Goal: Find specific page/section: Find specific page/section

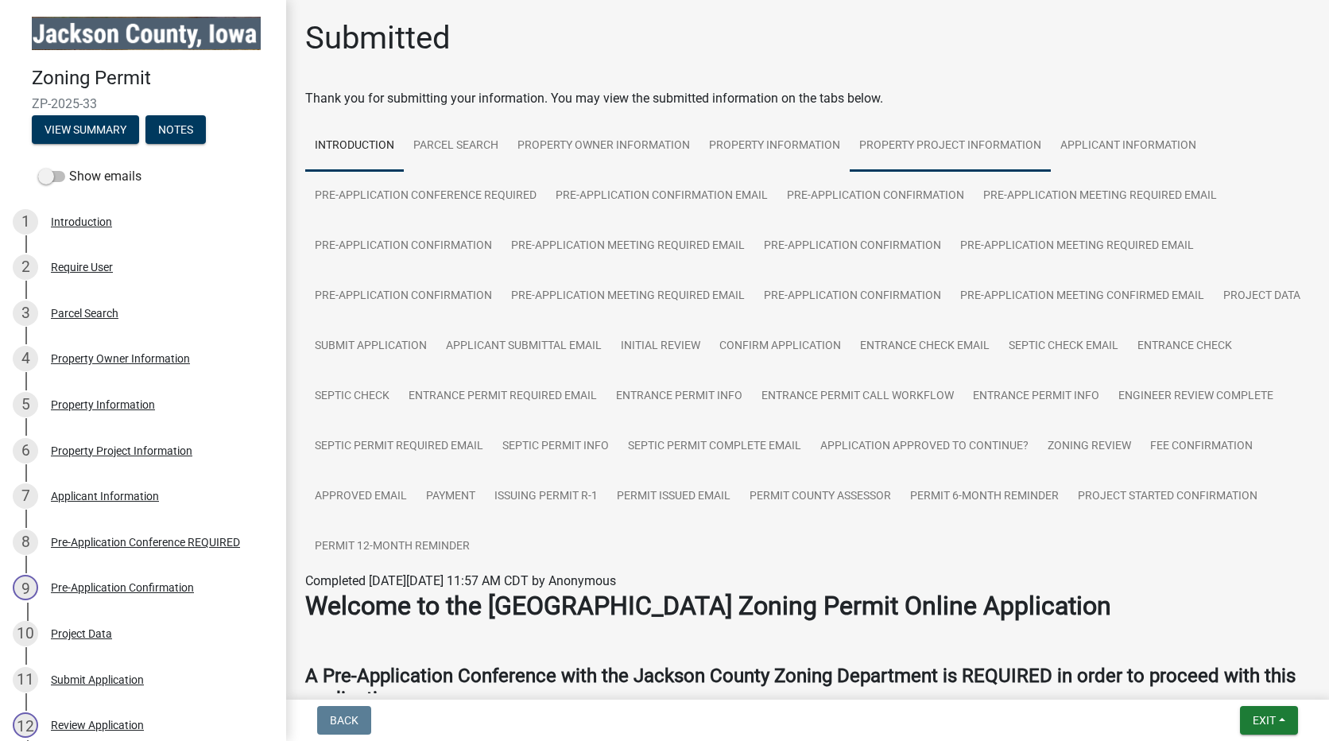
click at [927, 142] on link "Property Project Information" at bounding box center [950, 146] width 201 height 51
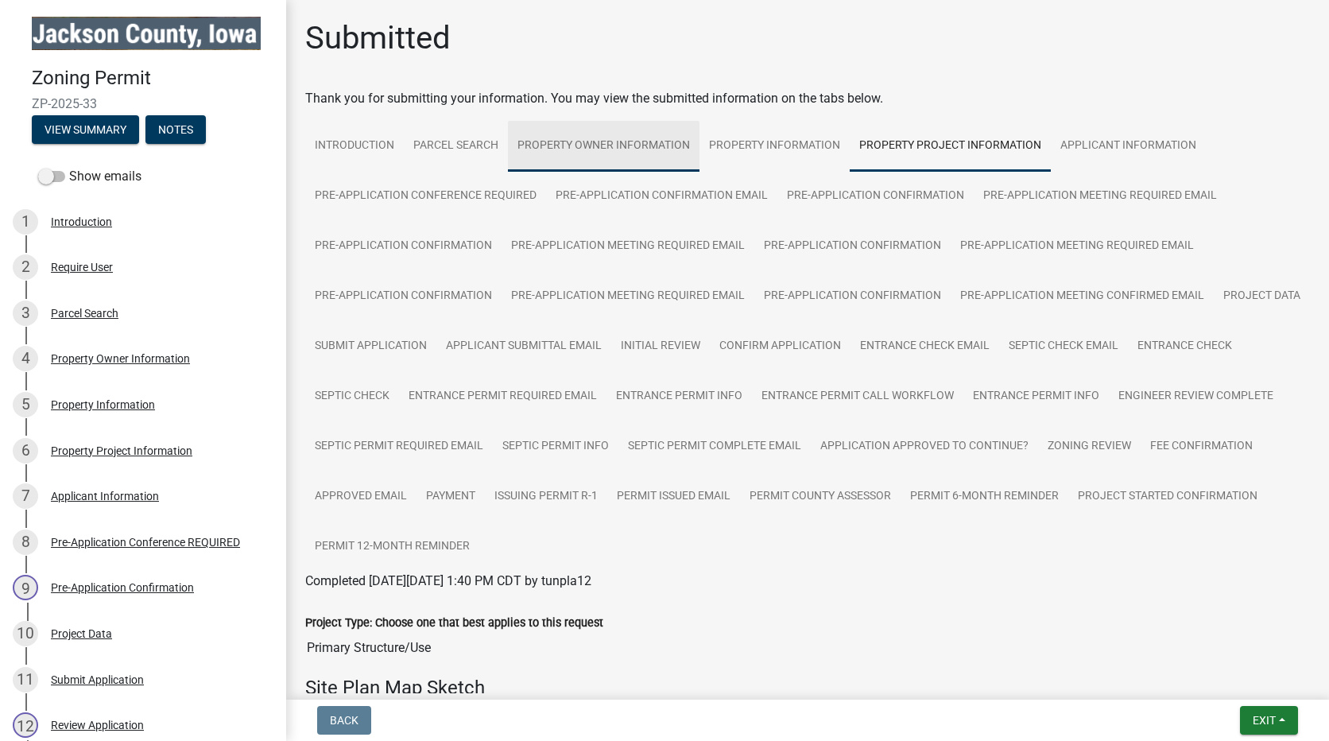
click at [603, 142] on link "Property Owner Information" at bounding box center [604, 146] width 192 height 51
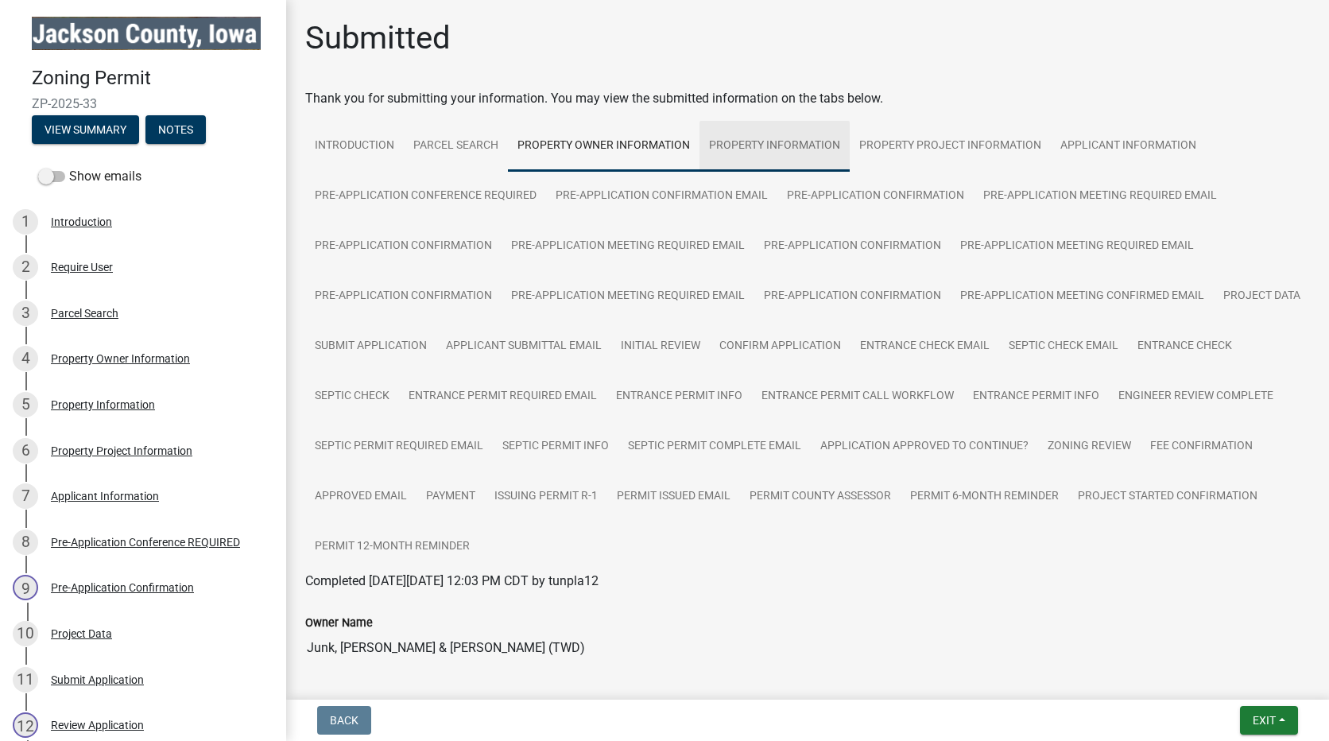
click at [777, 141] on link "Property Information" at bounding box center [775, 146] width 150 height 51
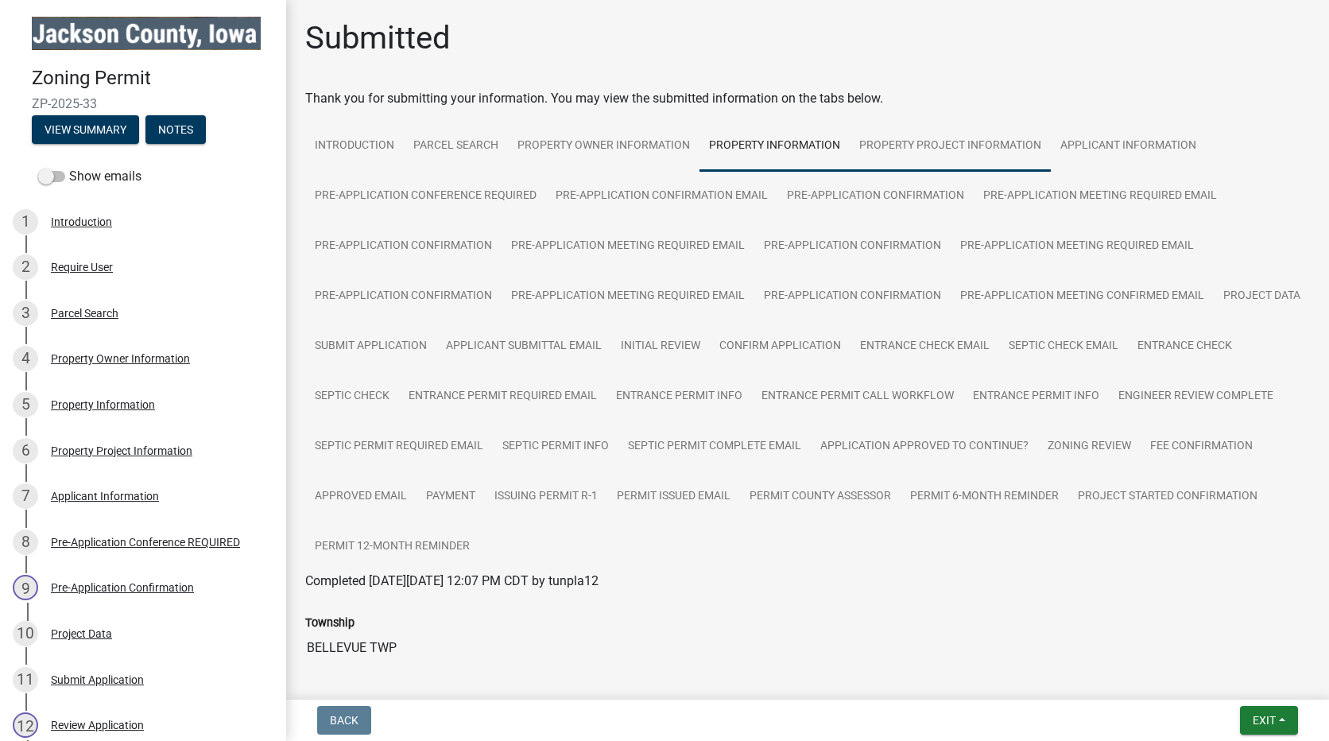
click at [964, 140] on link "Property Project Information" at bounding box center [950, 146] width 201 height 51
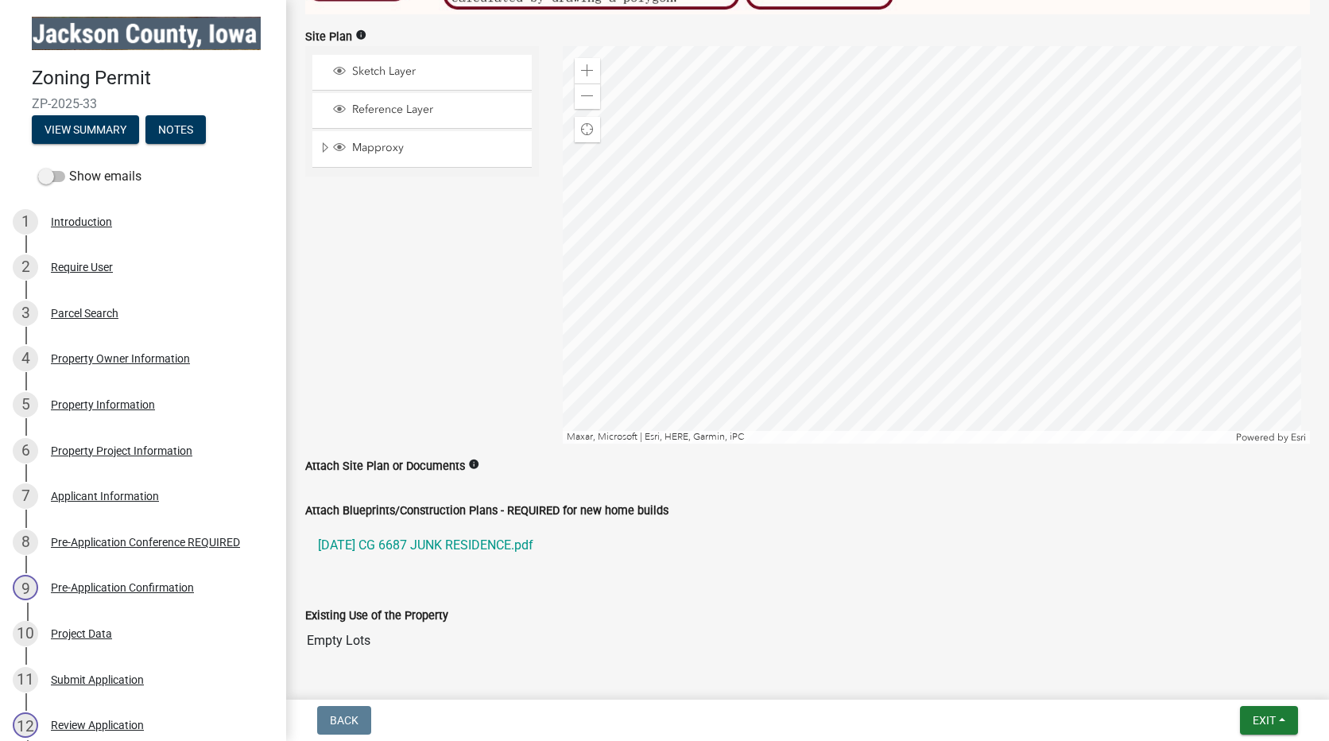
scroll to position [1431, 0]
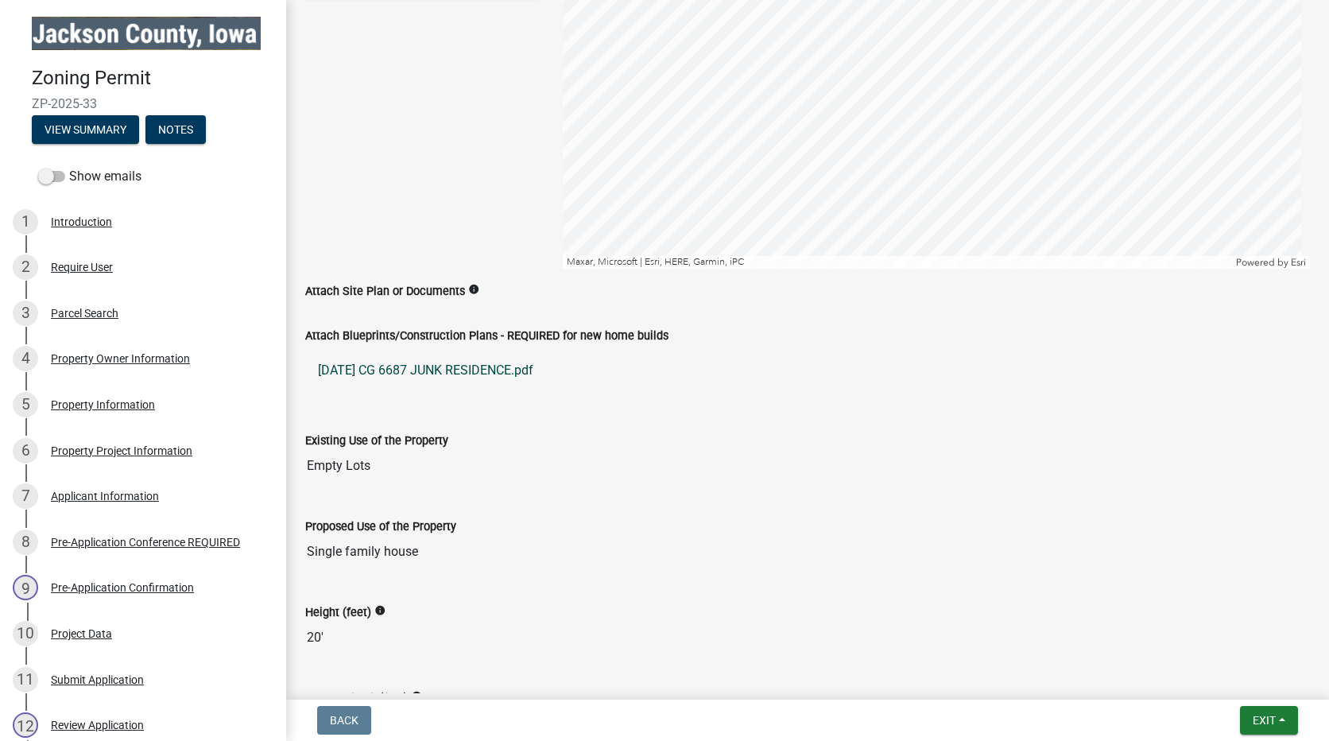
click at [413, 366] on link "[DATE] CG 6687 JUNK RESIDENCE.pdf" at bounding box center [807, 370] width 1005 height 38
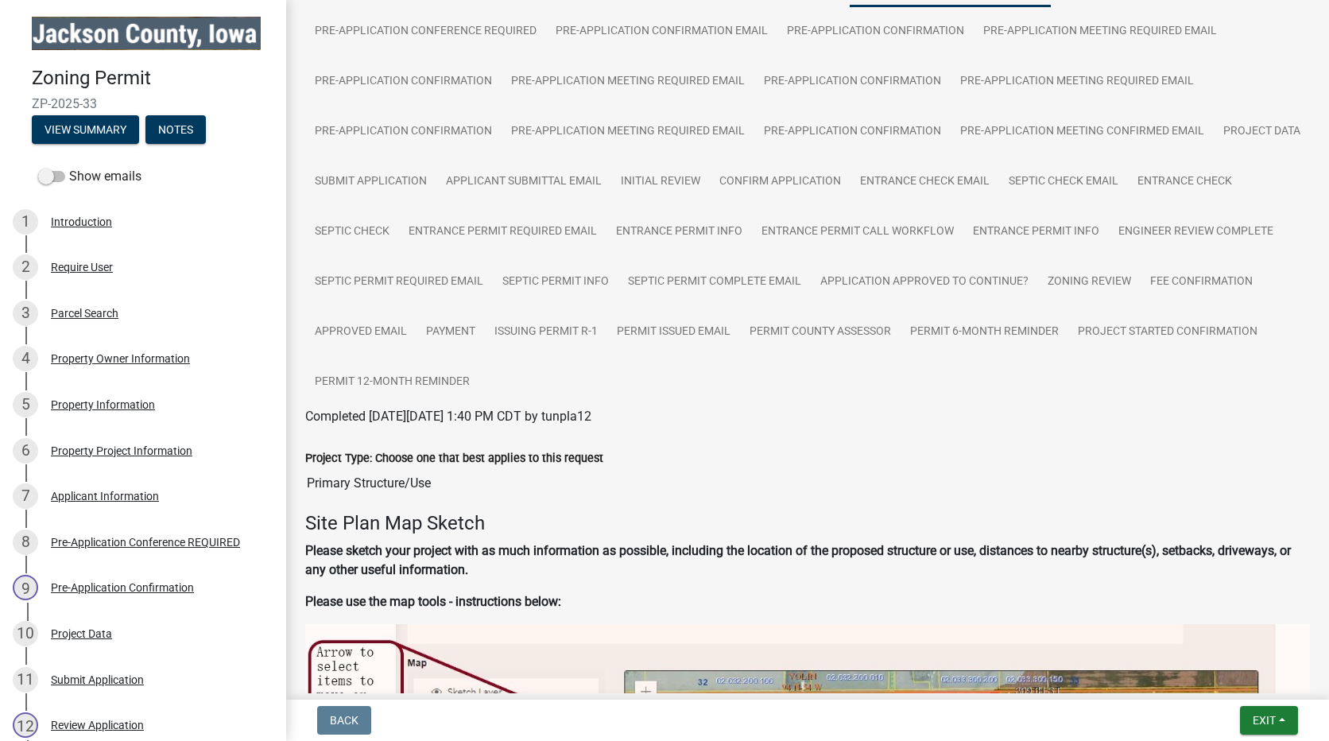
scroll to position [0, 0]
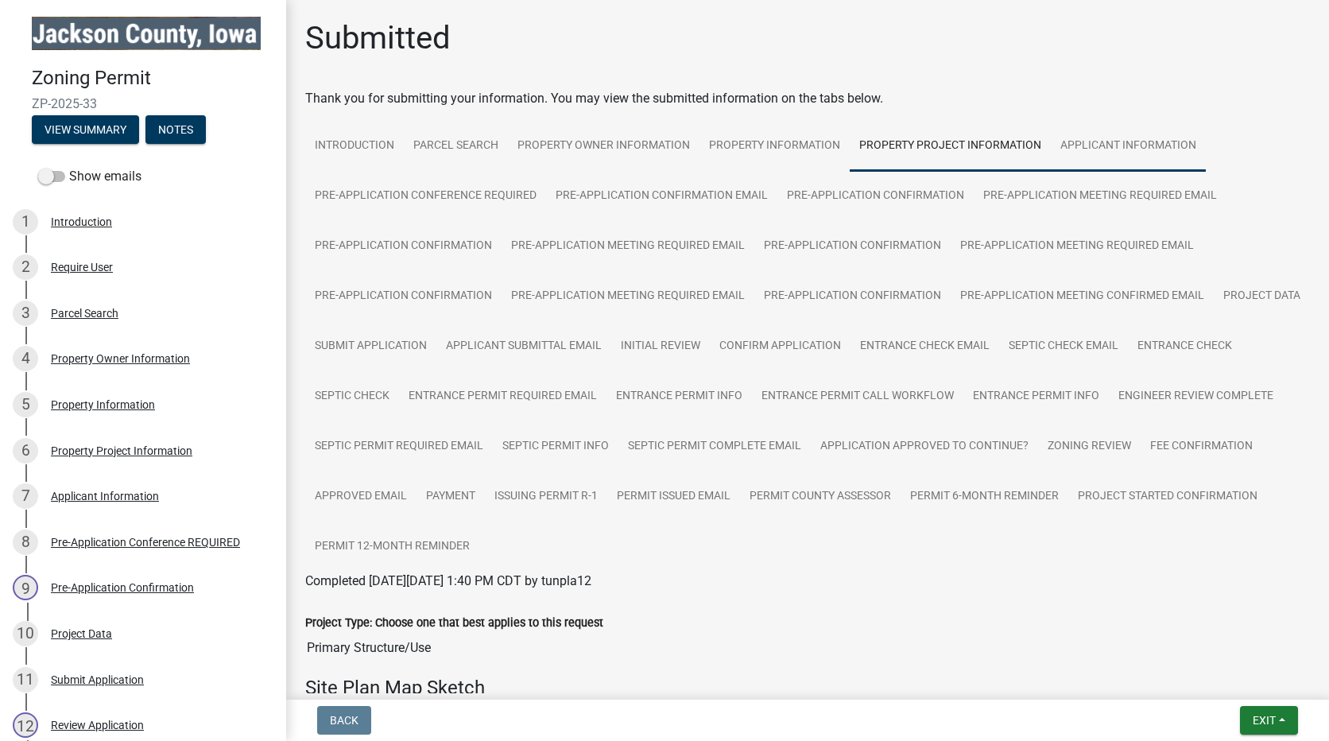
click at [1114, 147] on link "Applicant Information" at bounding box center [1128, 146] width 155 height 51
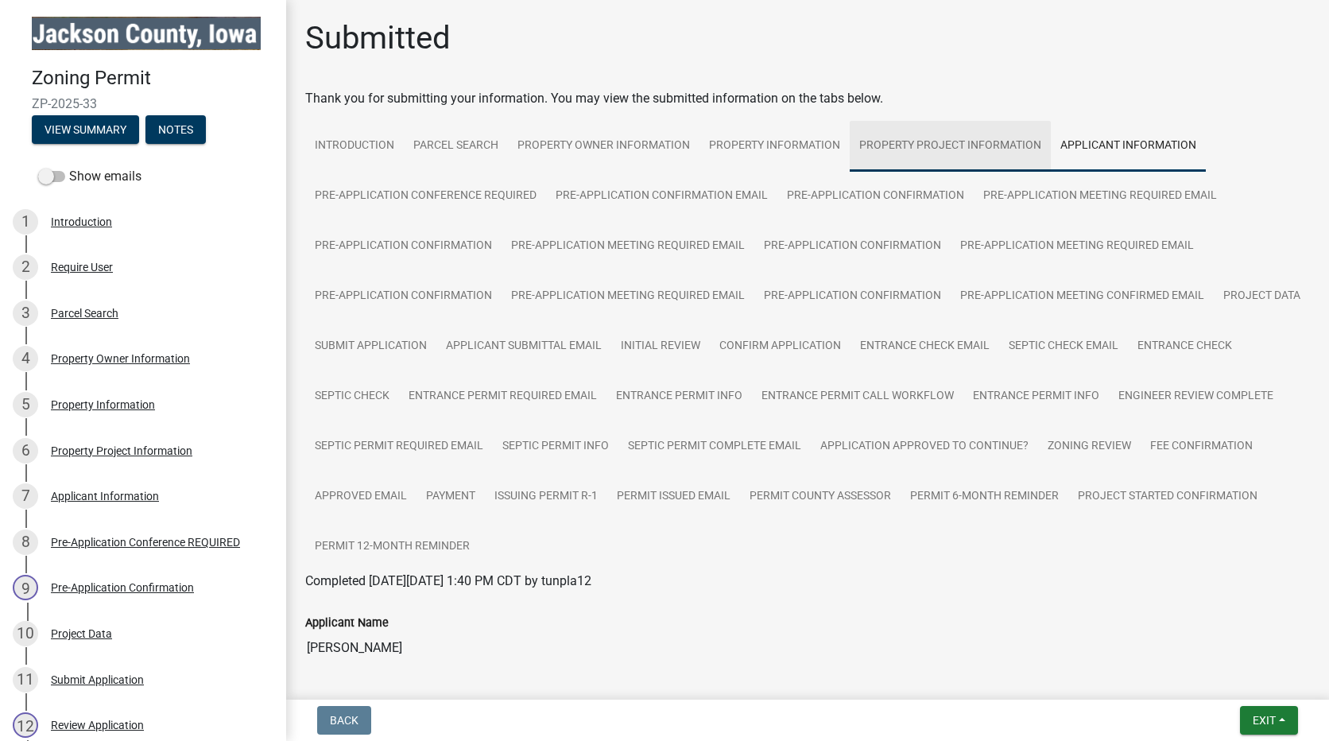
click at [929, 143] on link "Property Project Information" at bounding box center [950, 146] width 201 height 51
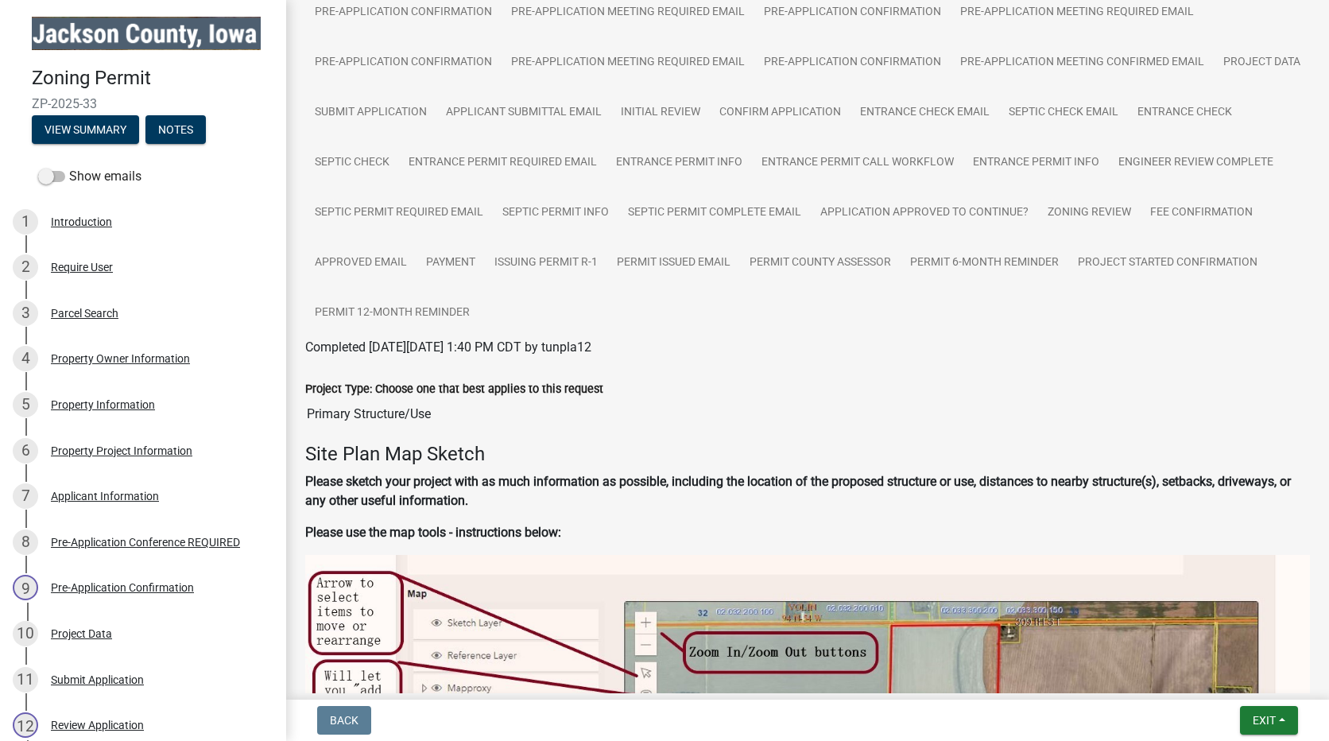
scroll to position [53, 0]
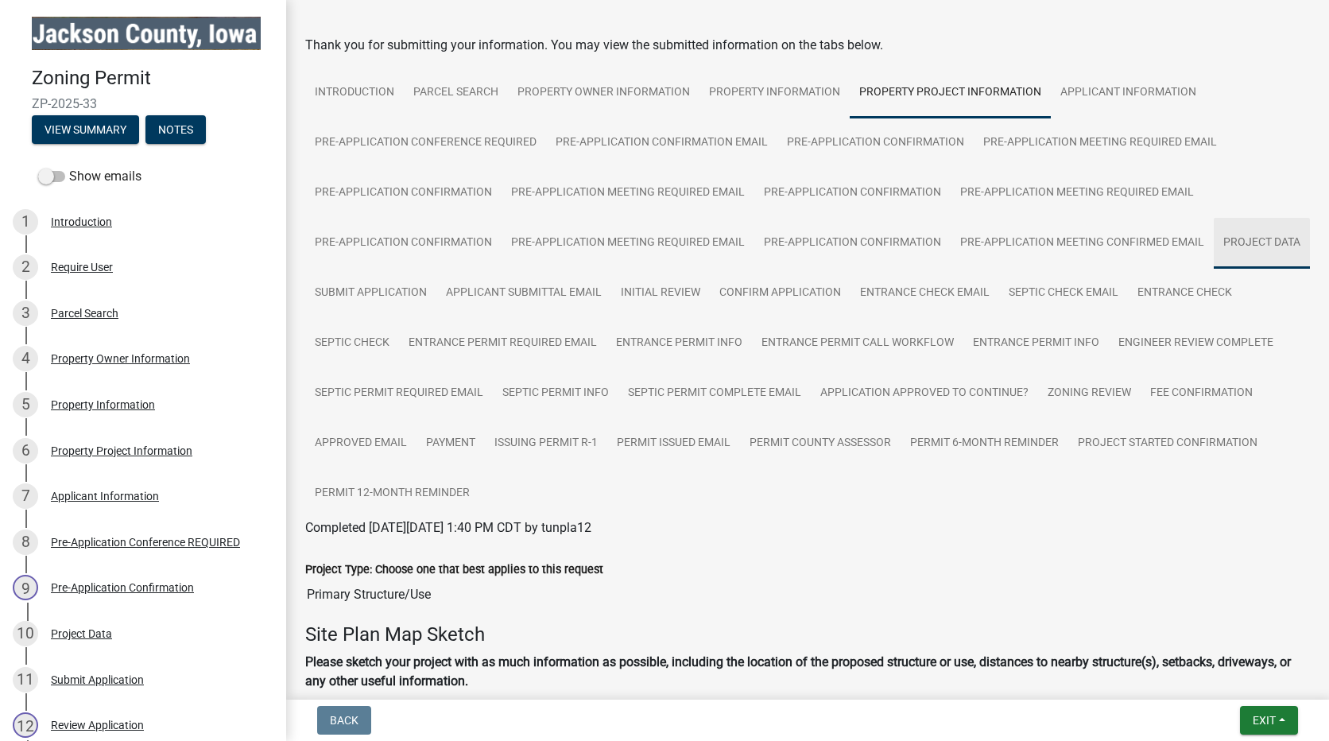
click at [1214, 269] on link "Project Data" at bounding box center [1262, 243] width 96 height 51
